Goal: Go to known website: Go to known website

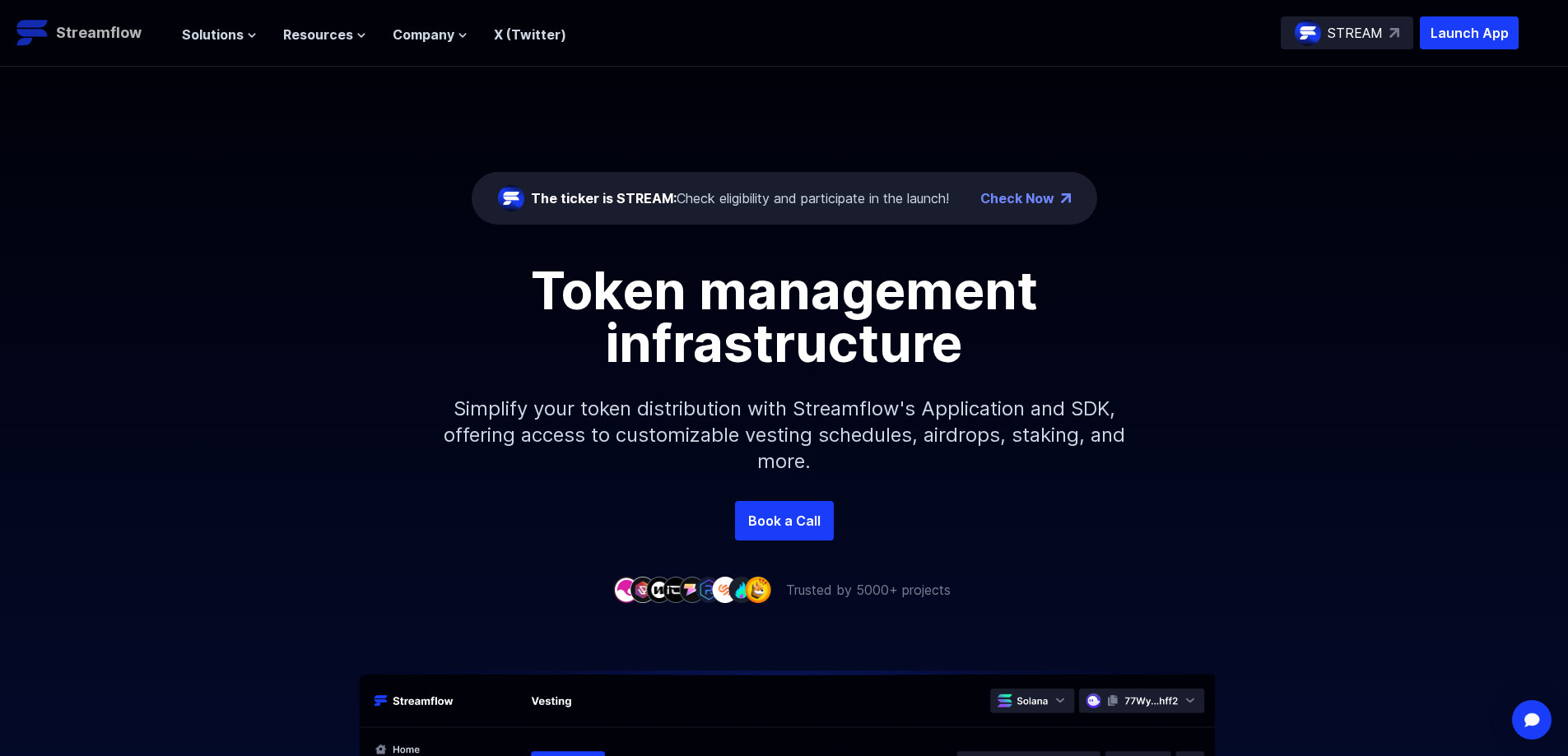
click at [99, 27] on p "Streamflow" at bounding box center [98, 33] width 85 height 23
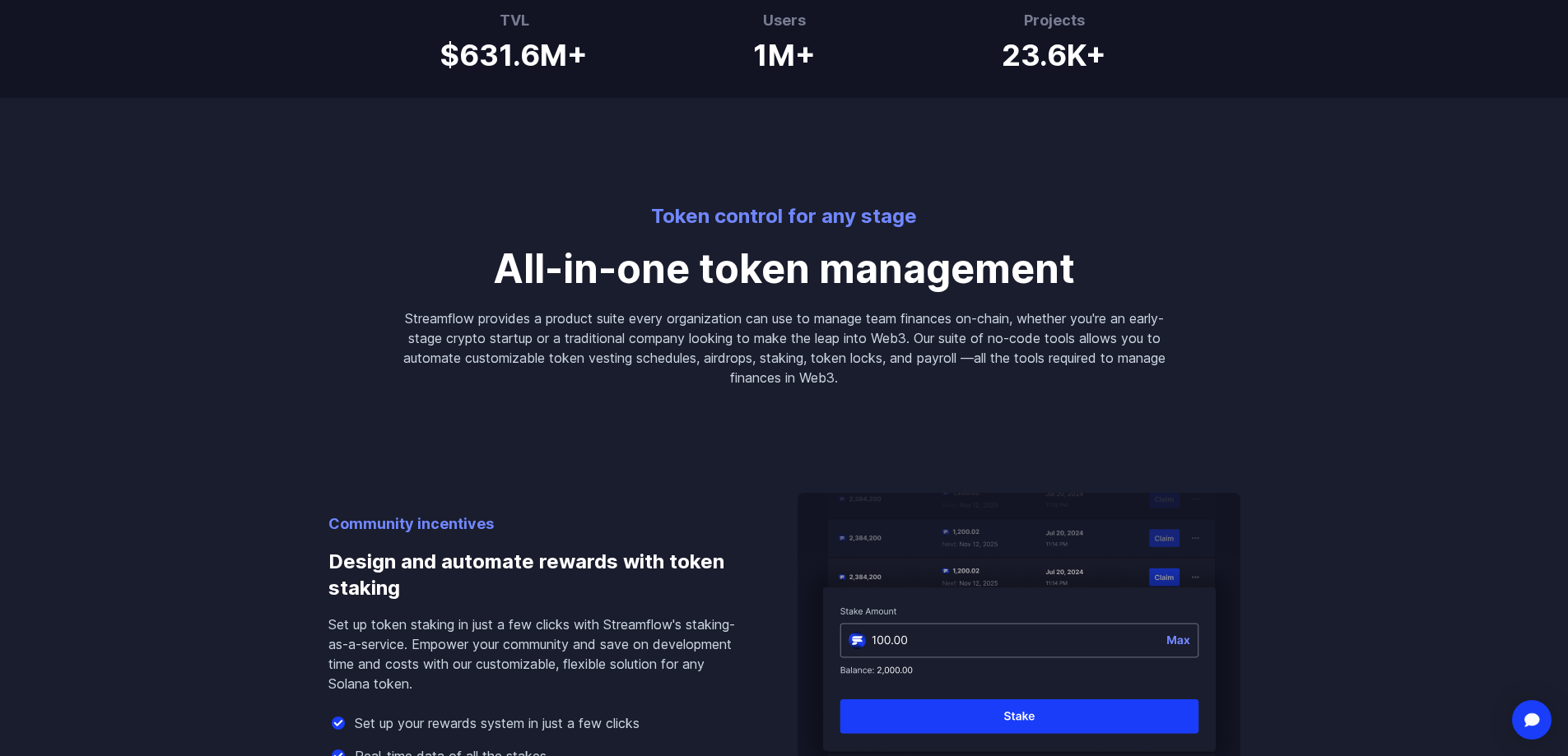
scroll to position [987, 0]
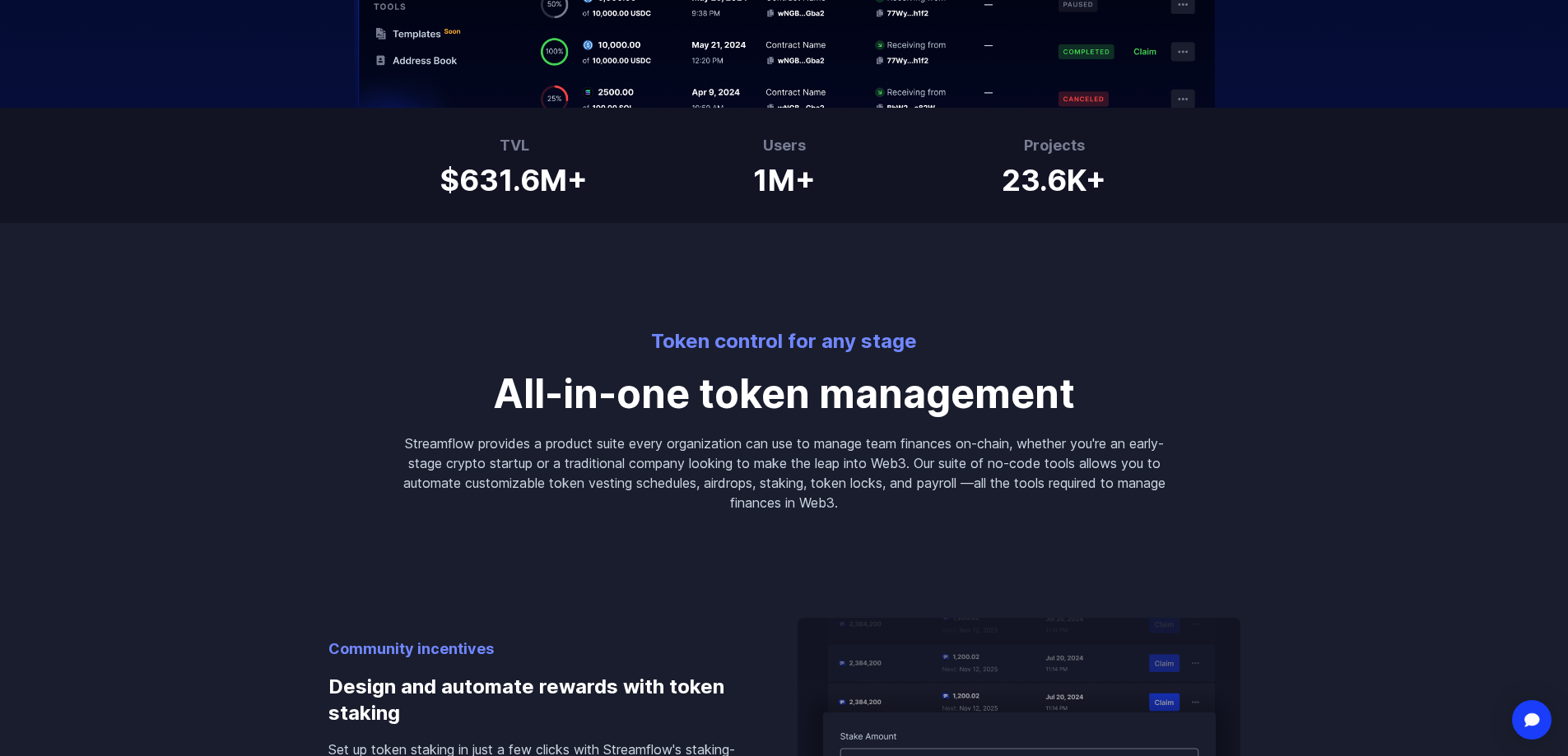
drag, startPoint x: 738, startPoint y: 241, endPoint x: 819, endPoint y: 265, distance: 84.5
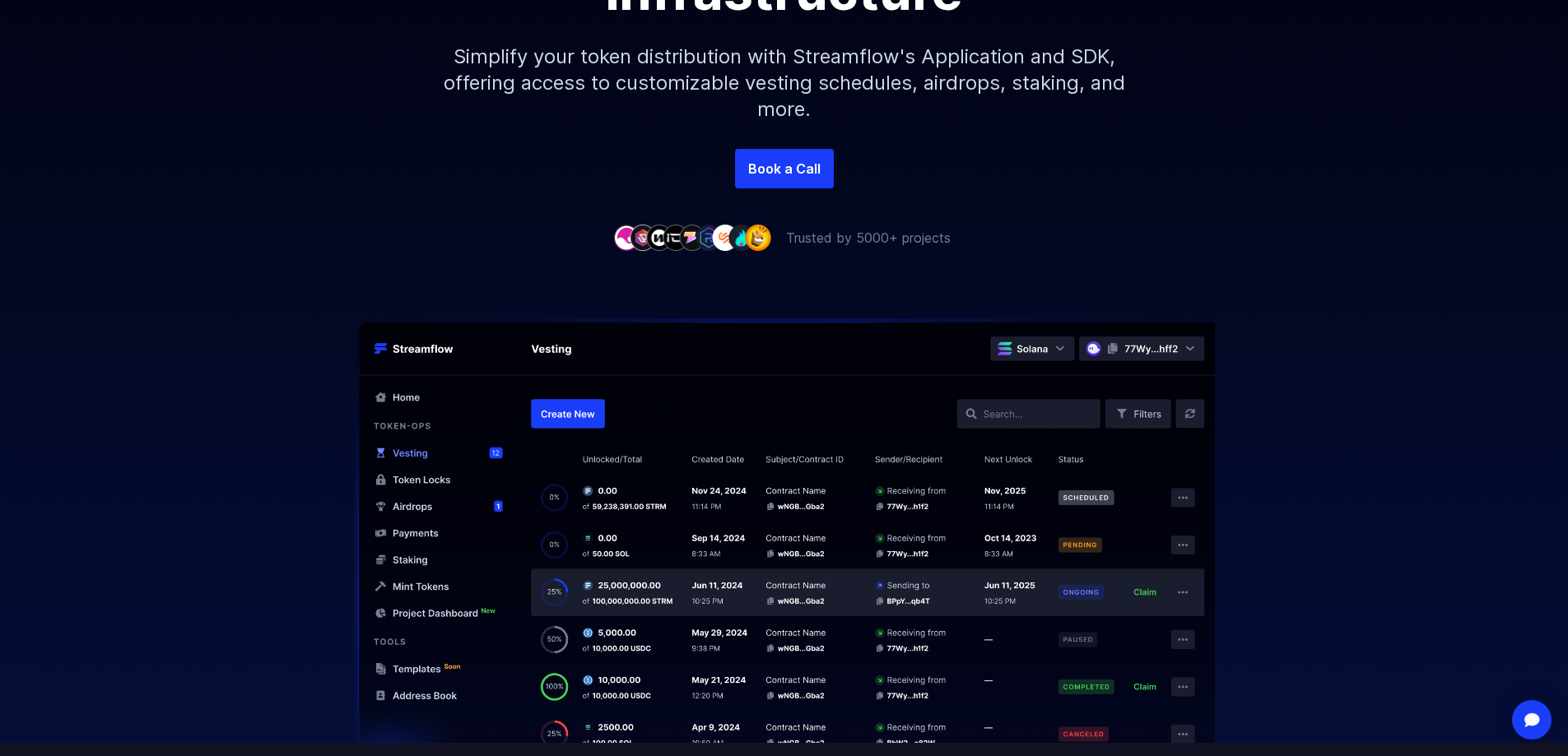
scroll to position [0, 0]
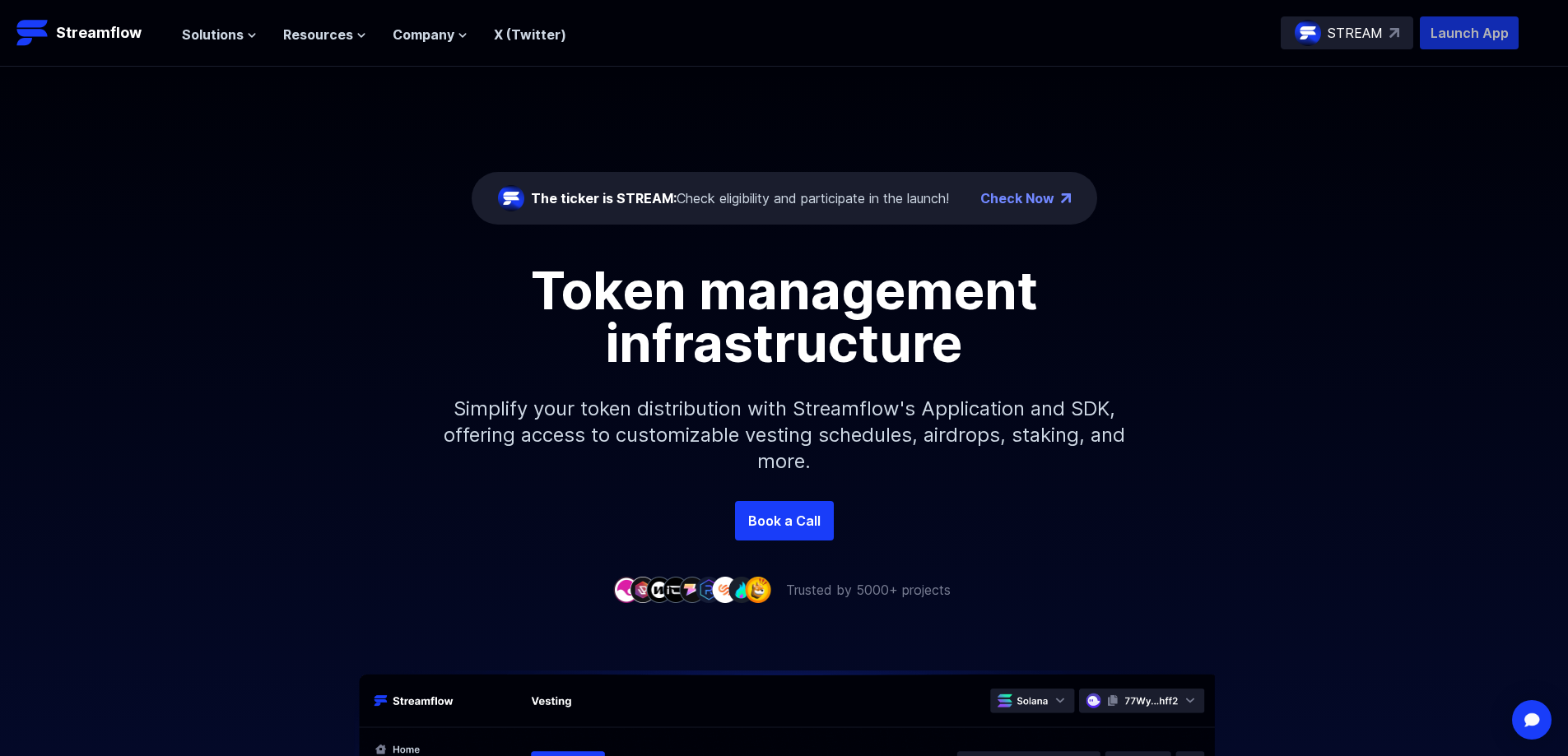
click at [1477, 31] on p "Launch App" at bounding box center [1469, 33] width 98 height 33
